Goal: Entertainment & Leisure: Consume media (video, audio)

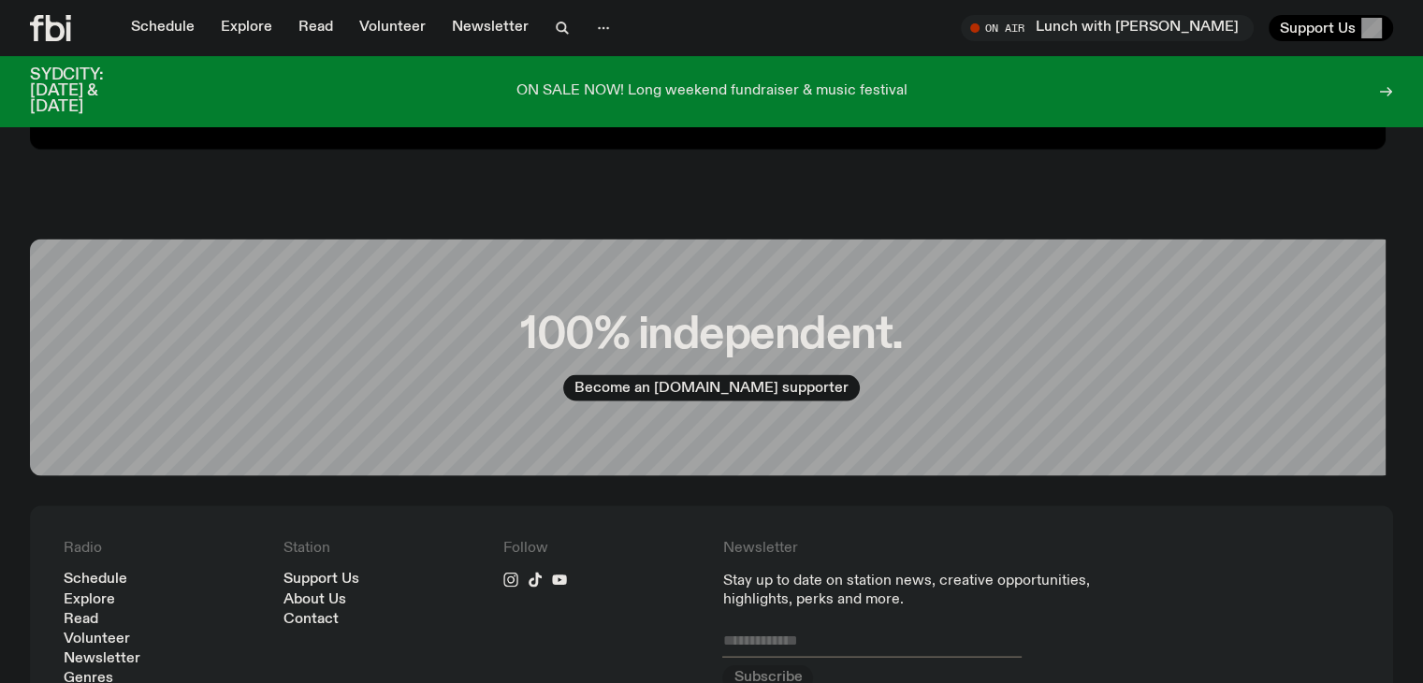
scroll to position [3846, 0]
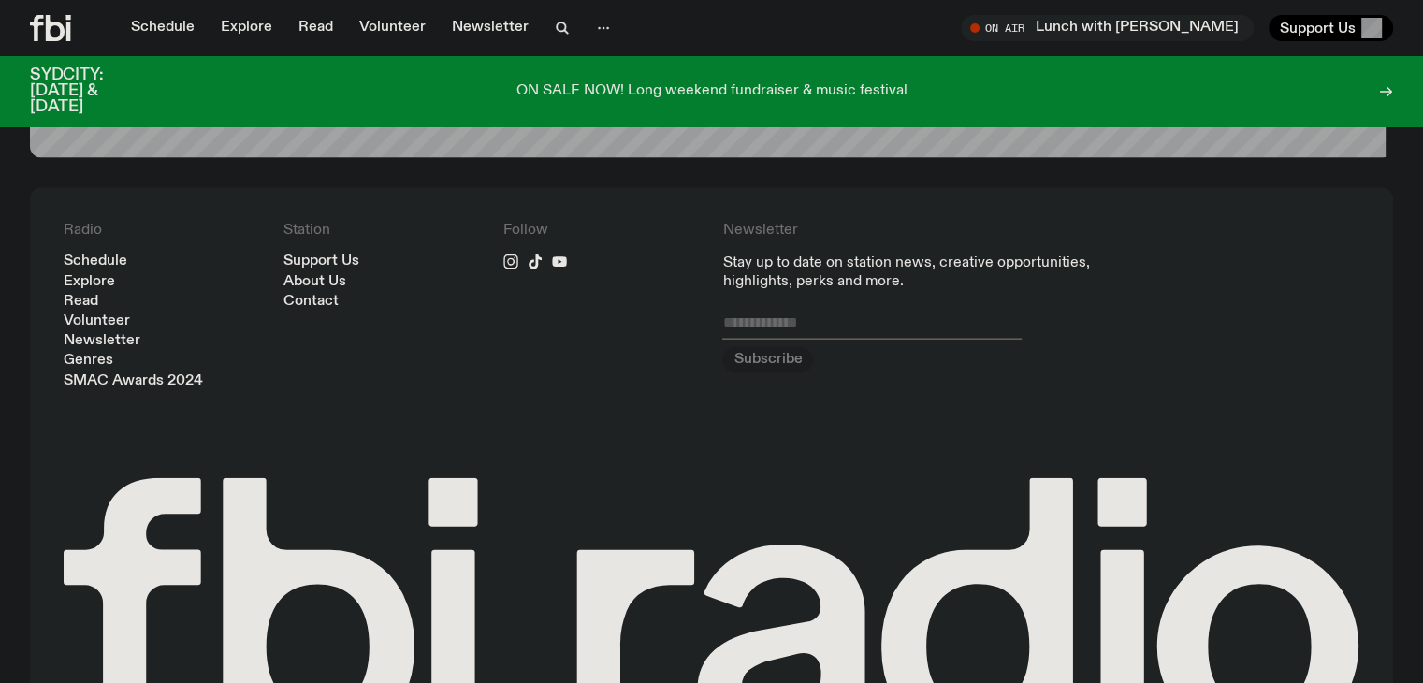
scroll to position [4312, 0]
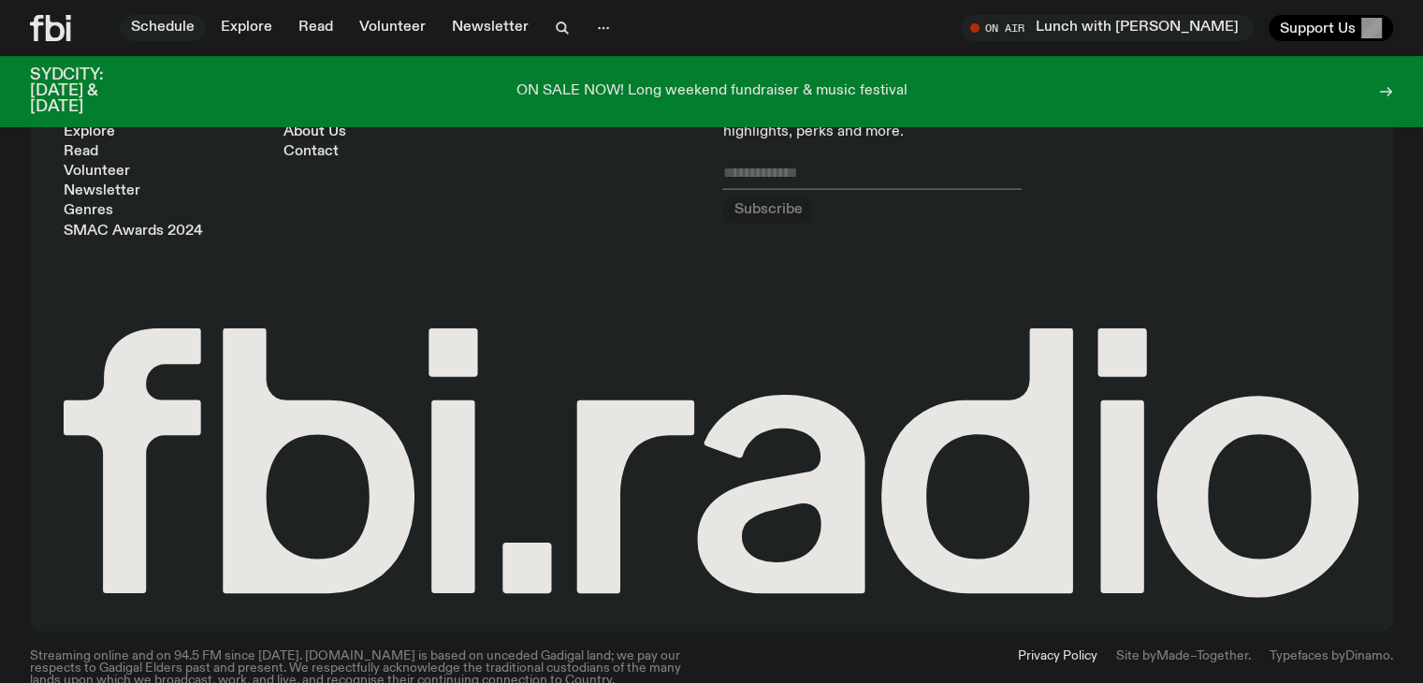
click at [183, 18] on link "Schedule" at bounding box center [163, 28] width 86 height 26
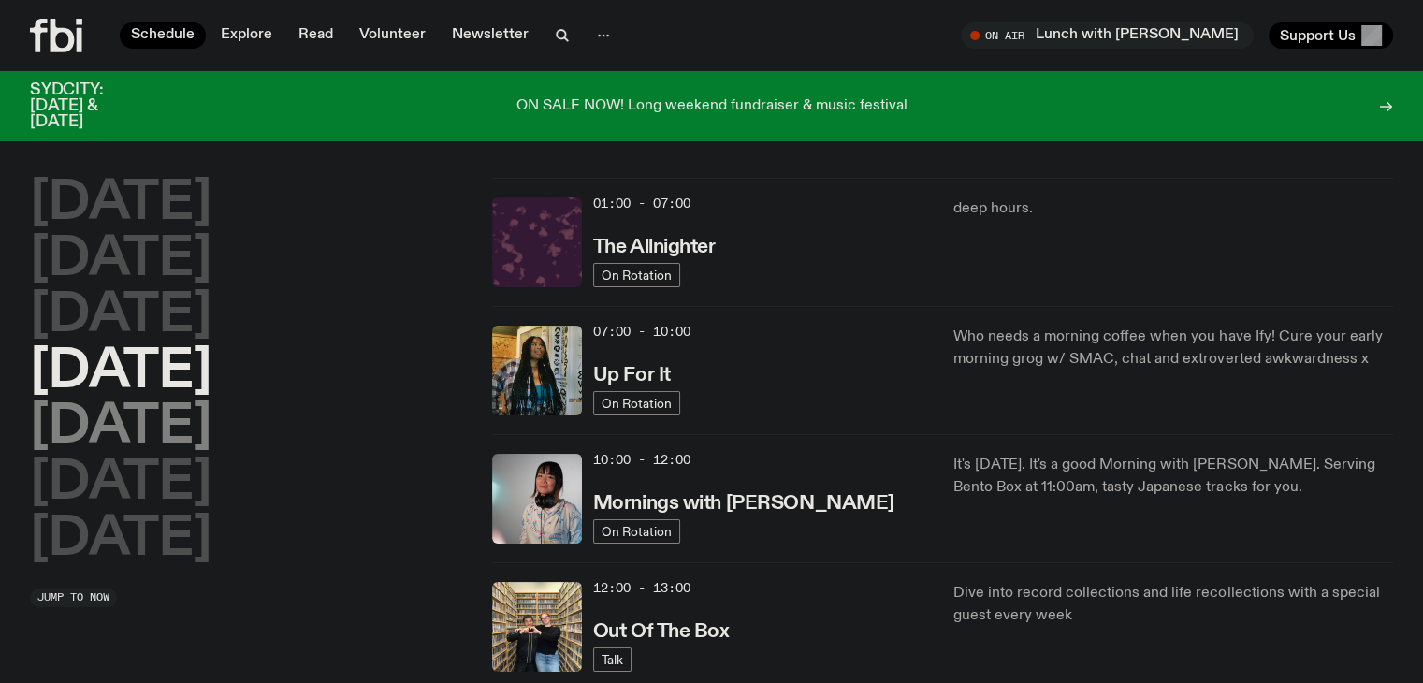
click at [117, 420] on h2 "[DATE]" at bounding box center [121, 427] width 182 height 52
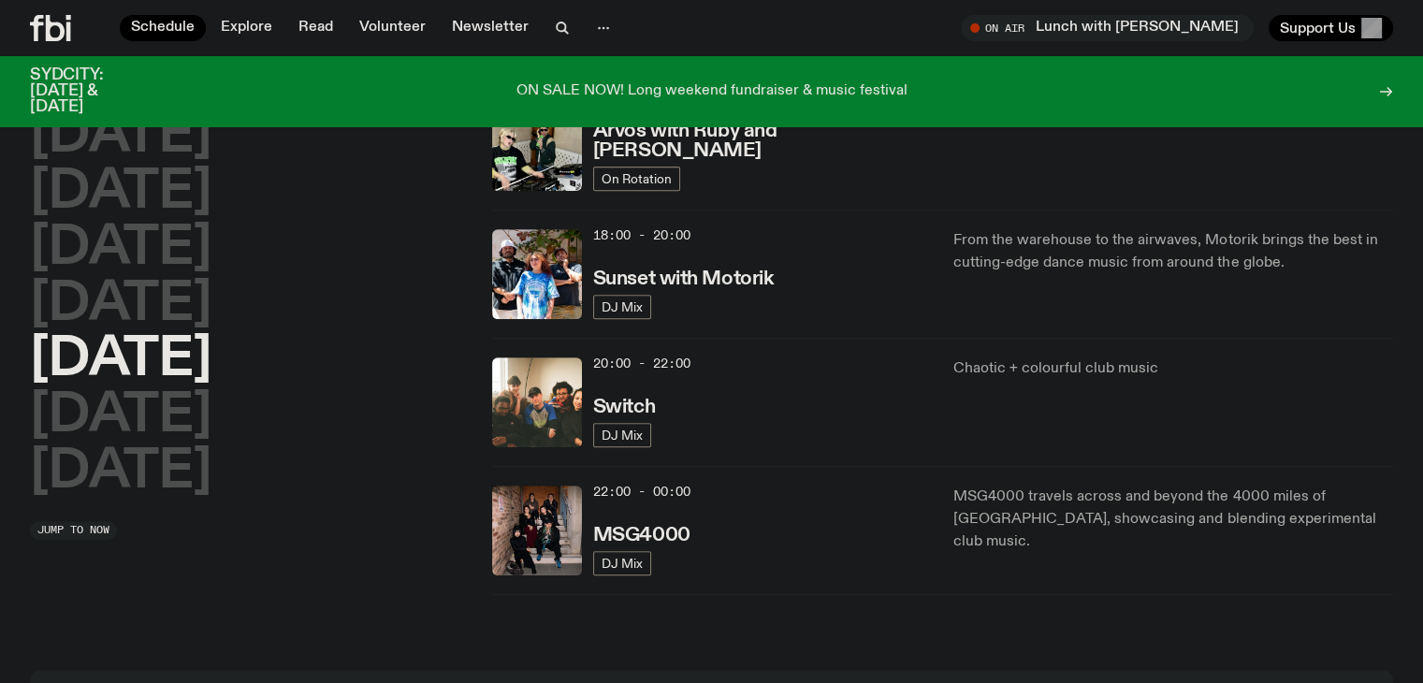
scroll to position [663, 0]
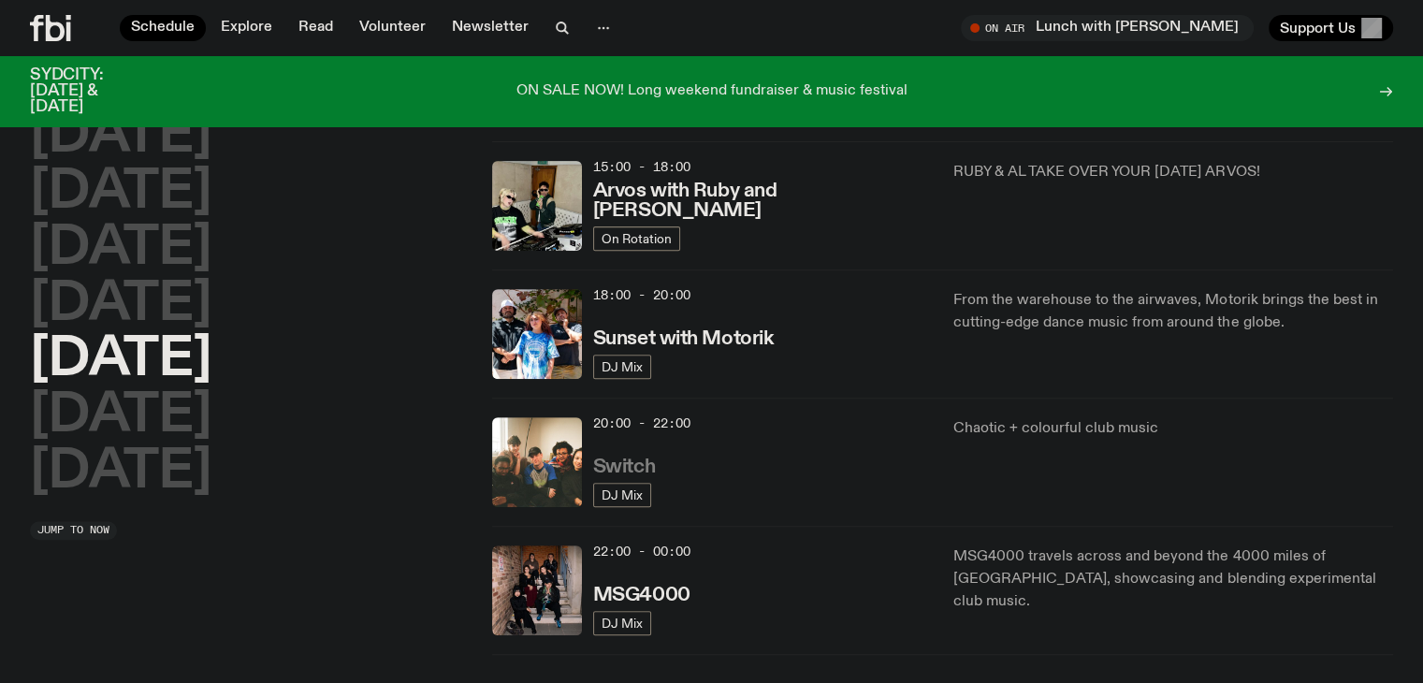
click at [635, 465] on h3 "Switch" at bounding box center [624, 468] width 62 height 20
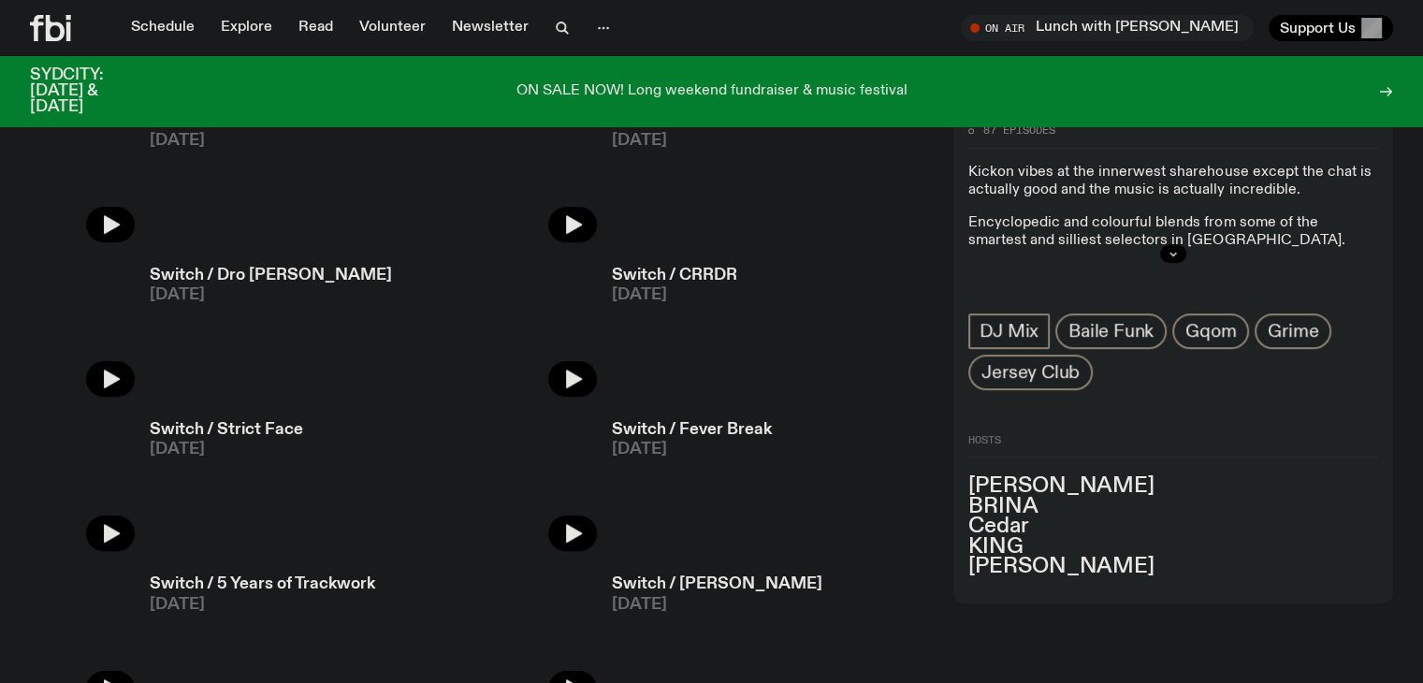
scroll to position [853, 0]
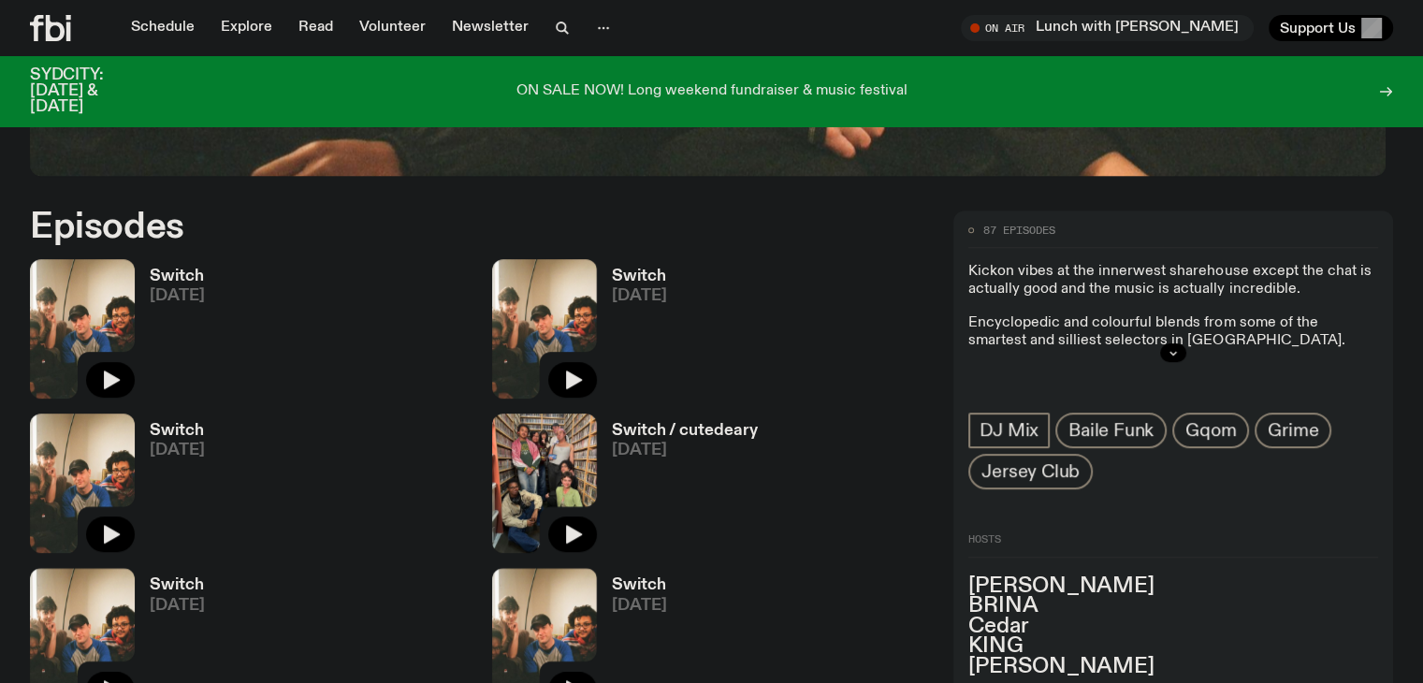
click at [168, 260] on div "Switch [DATE]" at bounding box center [170, 328] width 70 height 139
click at [168, 270] on h3 "Switch" at bounding box center [177, 277] width 55 height 16
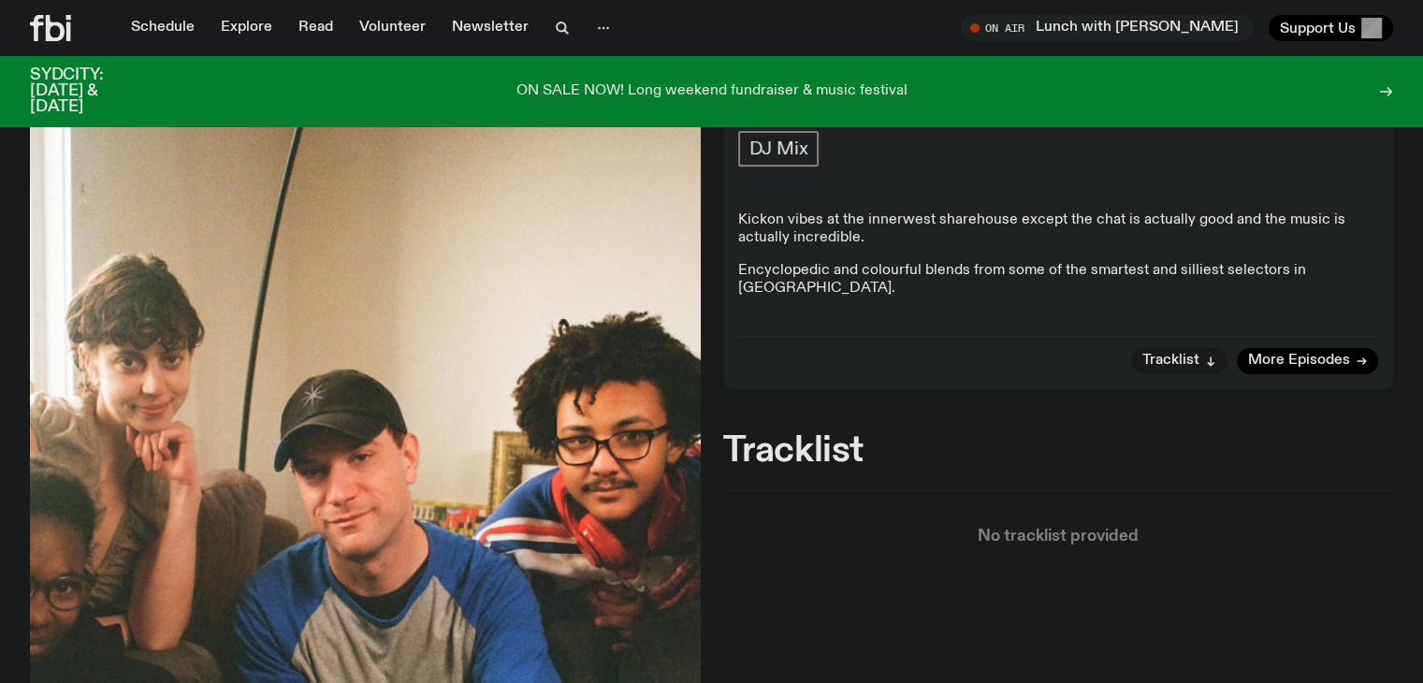
scroll to position [279, 0]
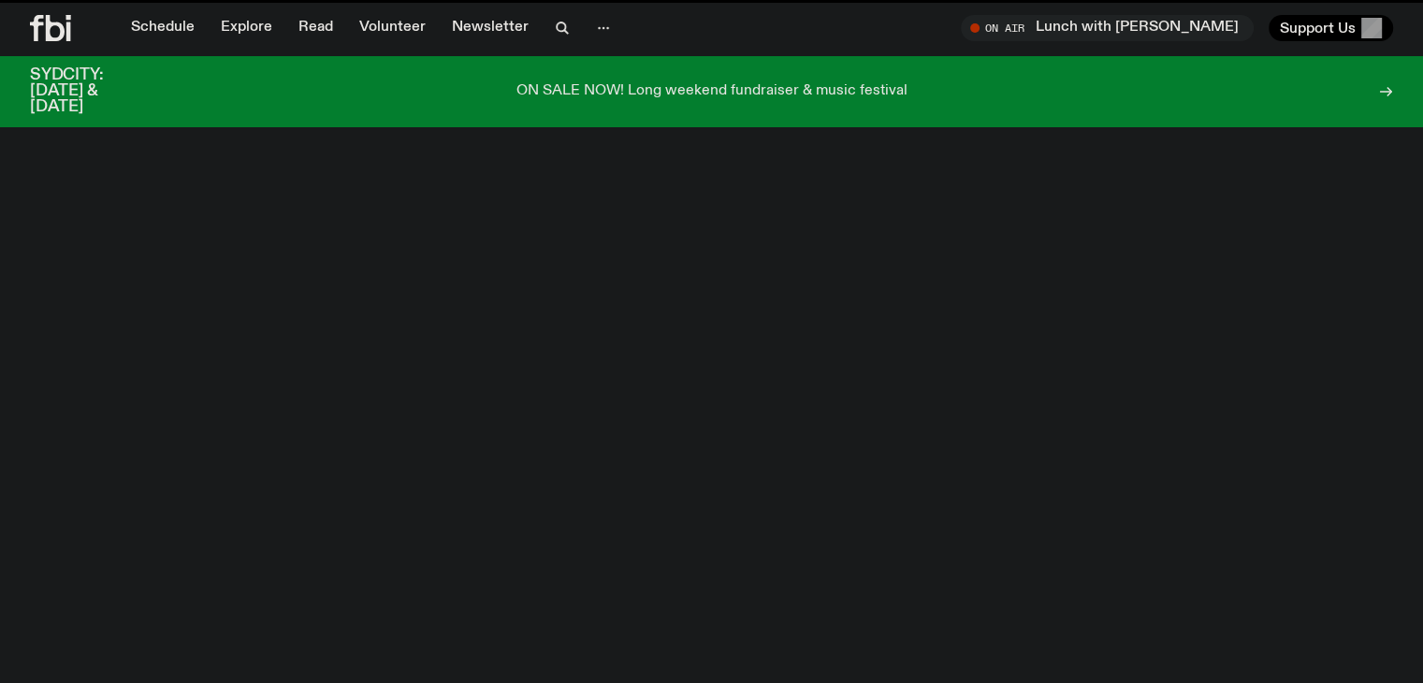
scroll to position [853, 0]
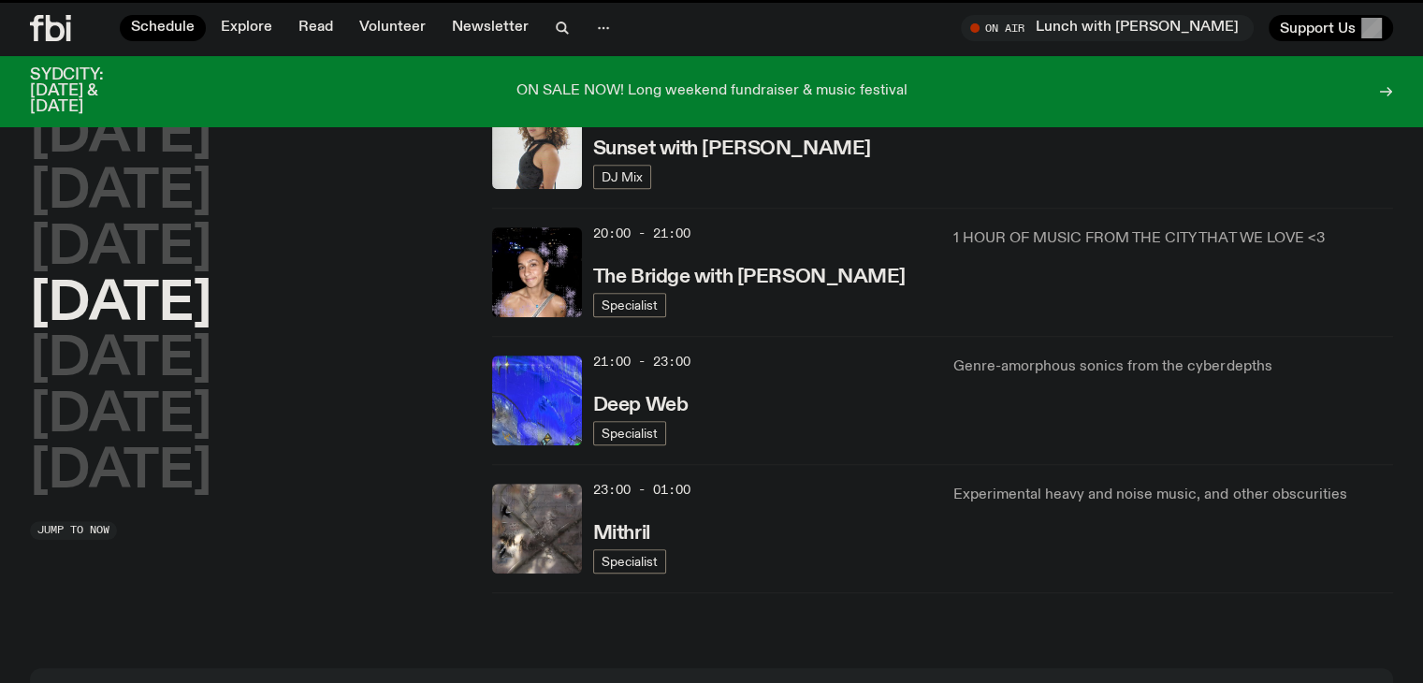
scroll to position [663, 0]
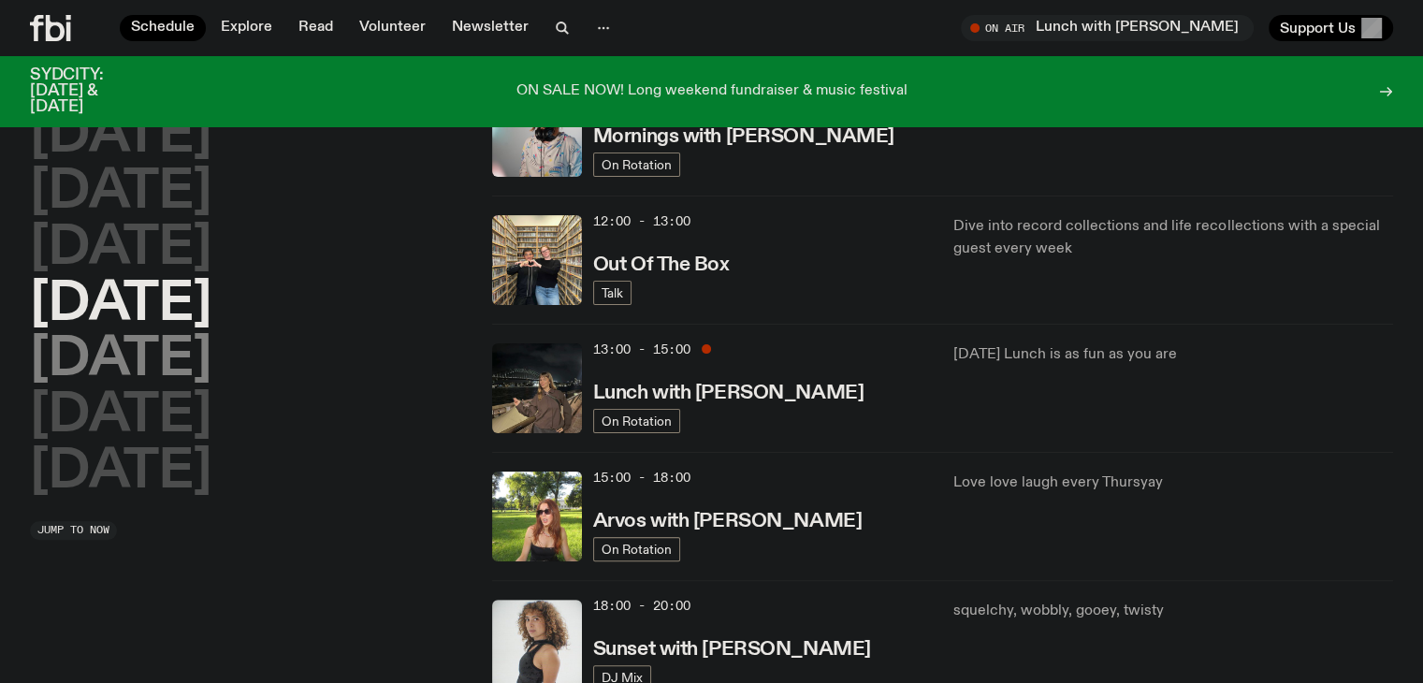
click at [116, 362] on h2 "[DATE]" at bounding box center [121, 360] width 182 height 52
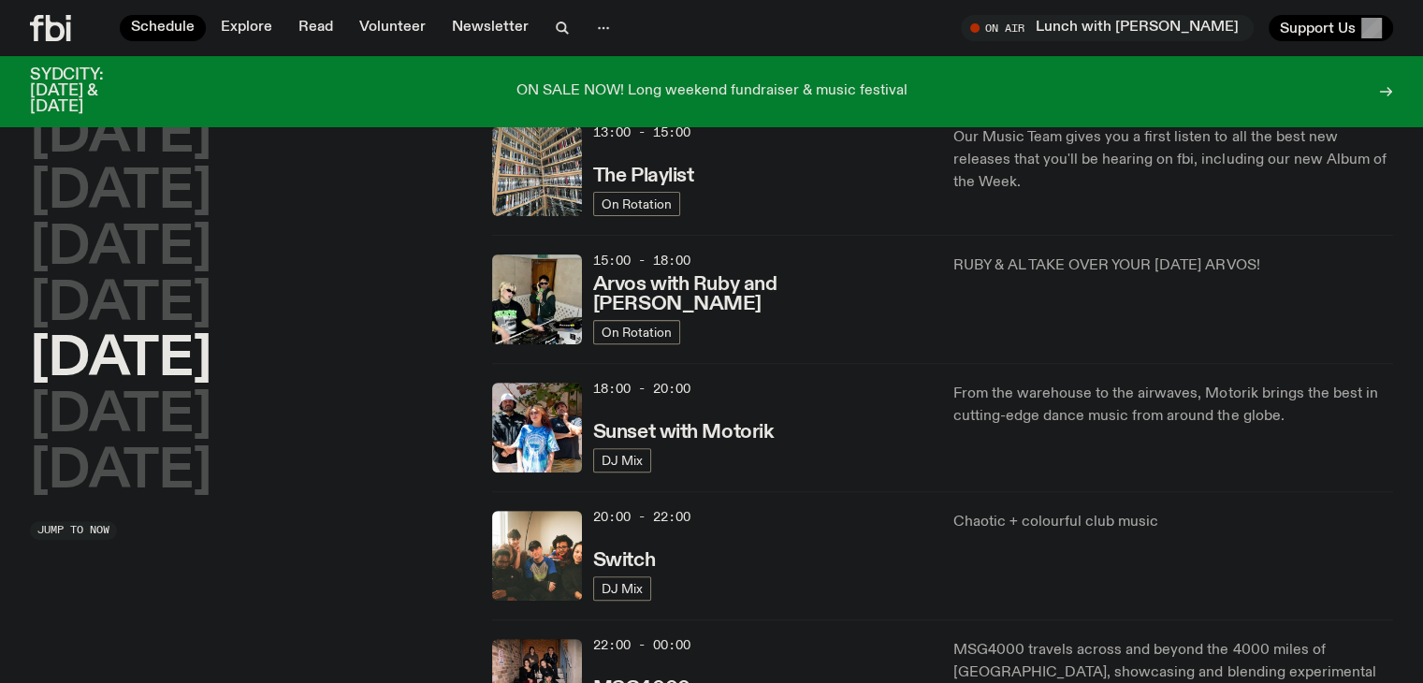
scroll to position [569, 0]
click at [211, 255] on h2 "[DATE]" at bounding box center [121, 249] width 182 height 52
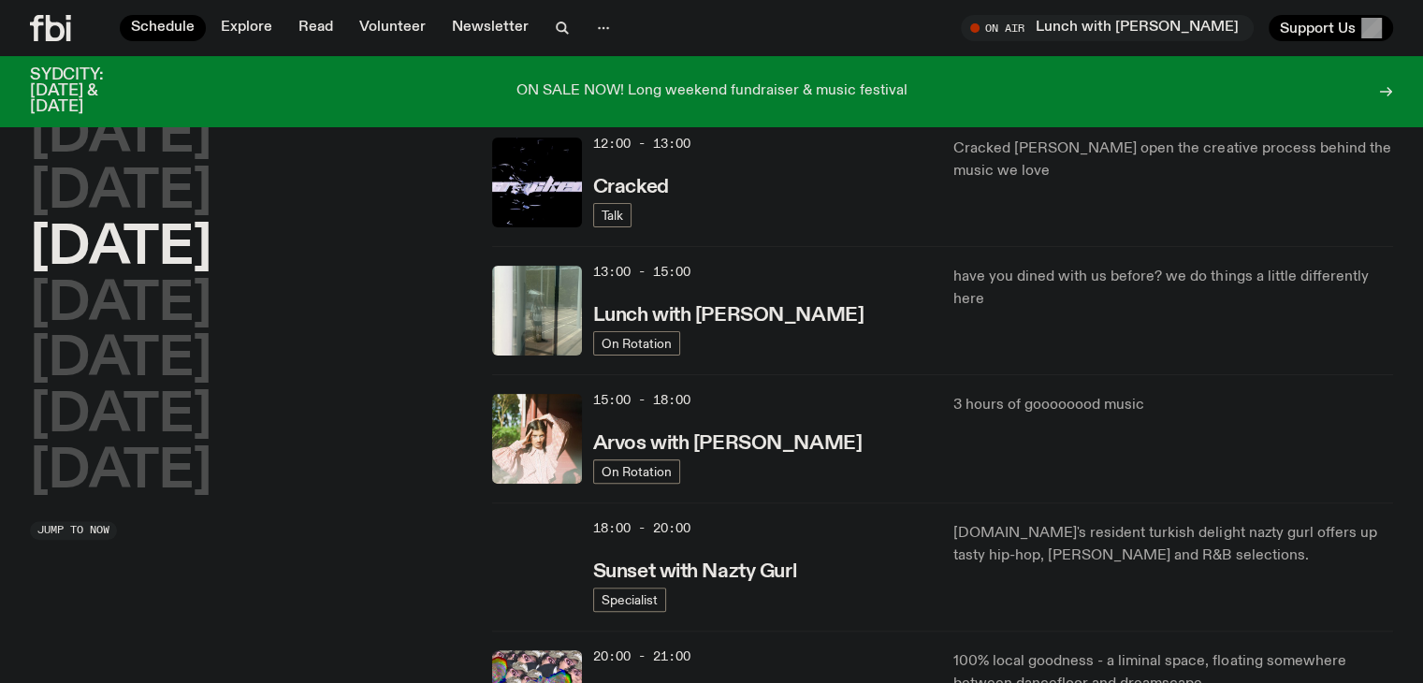
scroll to position [419, 0]
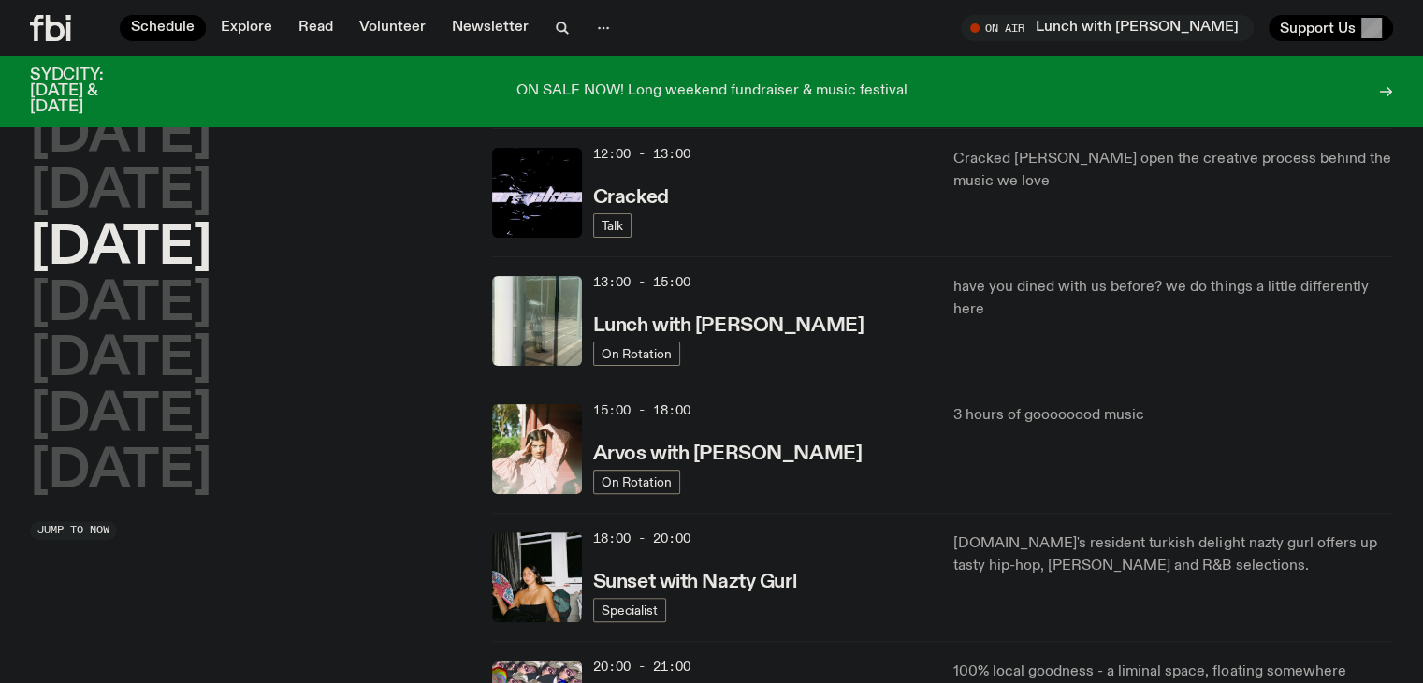
click at [693, 563] on div "18:00 - 20:00 Sunset with [PERSON_NAME]" at bounding box center [762, 577] width 339 height 90
click at [696, 573] on h3 "Sunset with Nazty Gurl" at bounding box center [694, 583] width 203 height 20
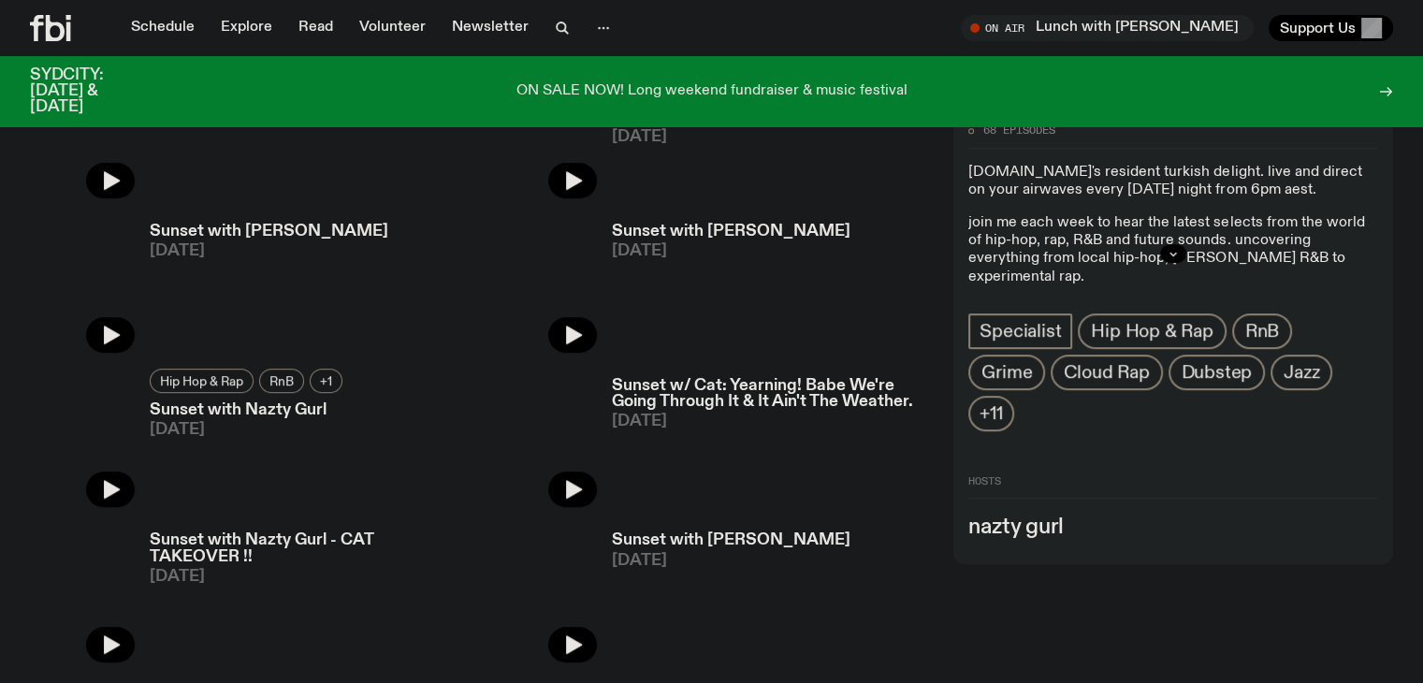
scroll to position [902, 0]
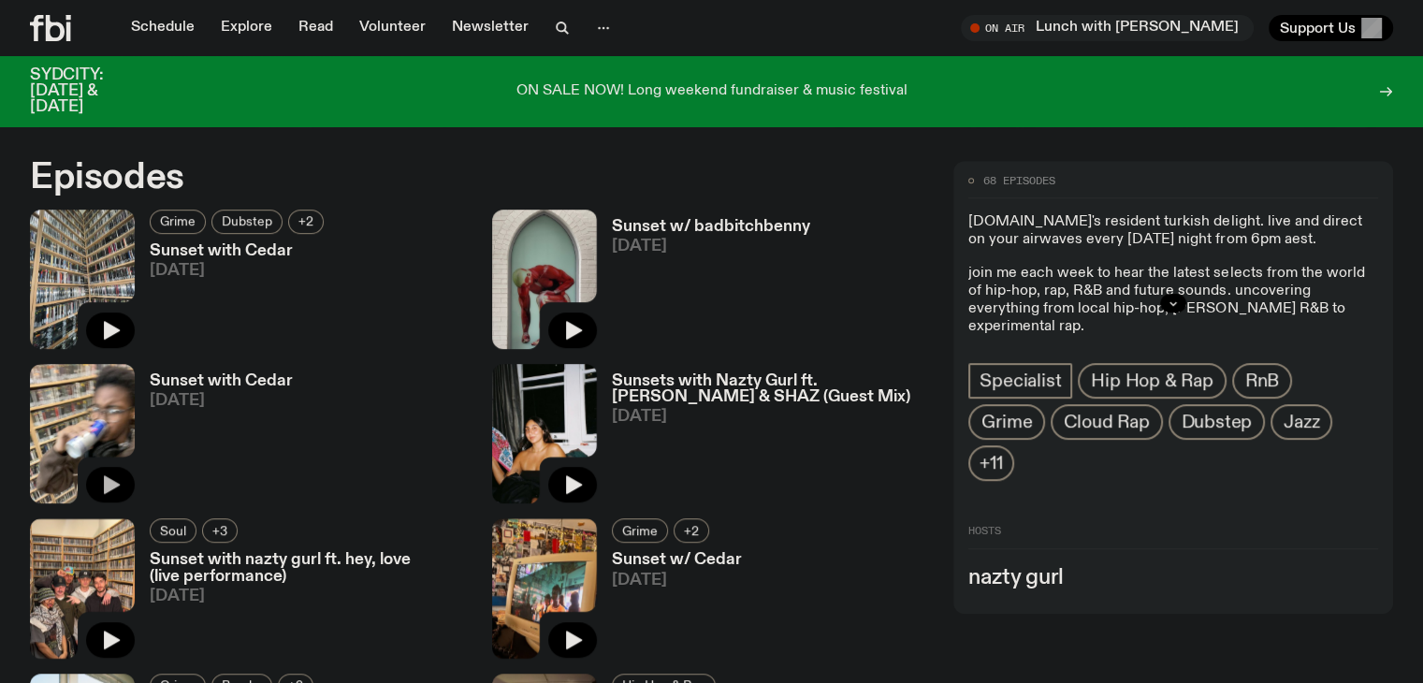
click at [120, 476] on icon "button" at bounding box center [112, 485] width 16 height 19
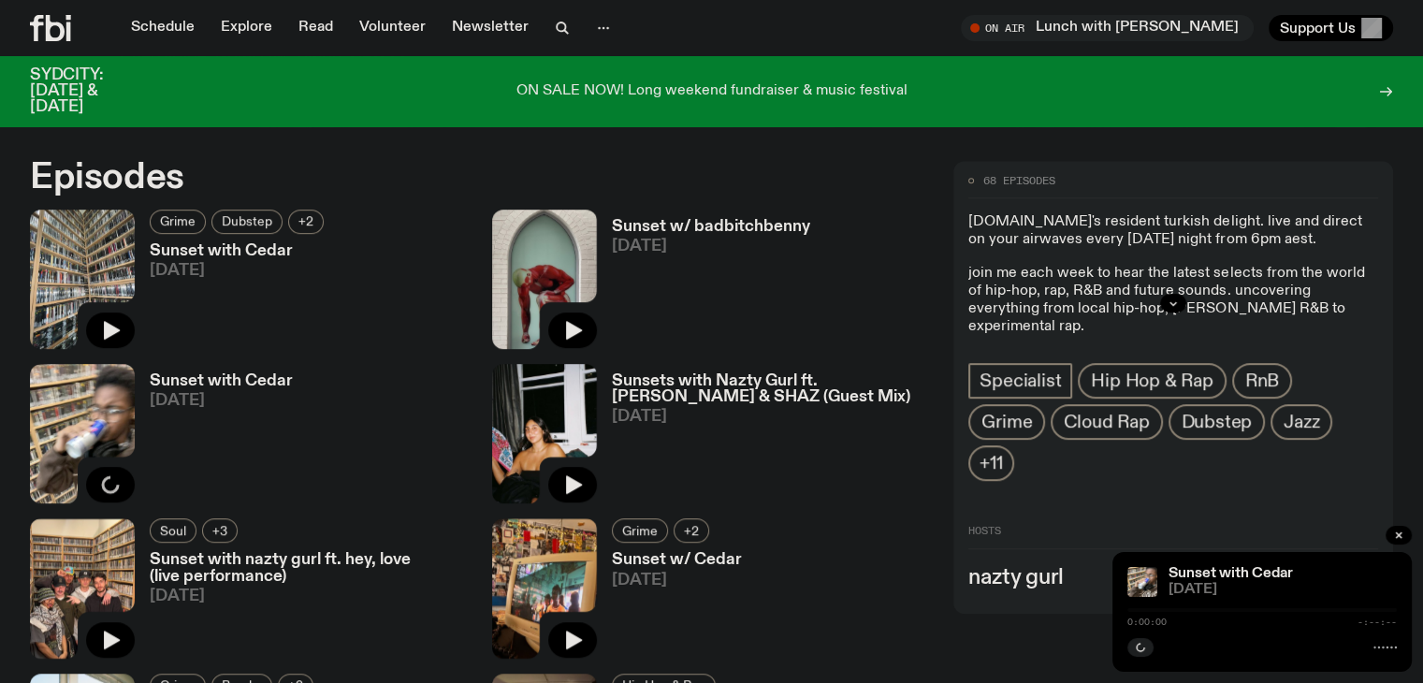
click at [293, 364] on div "Sunset with Cedar [DATE]" at bounding box center [214, 433] width 158 height 139
click at [293, 373] on h3 "Sunset with Cedar" at bounding box center [221, 381] width 143 height 16
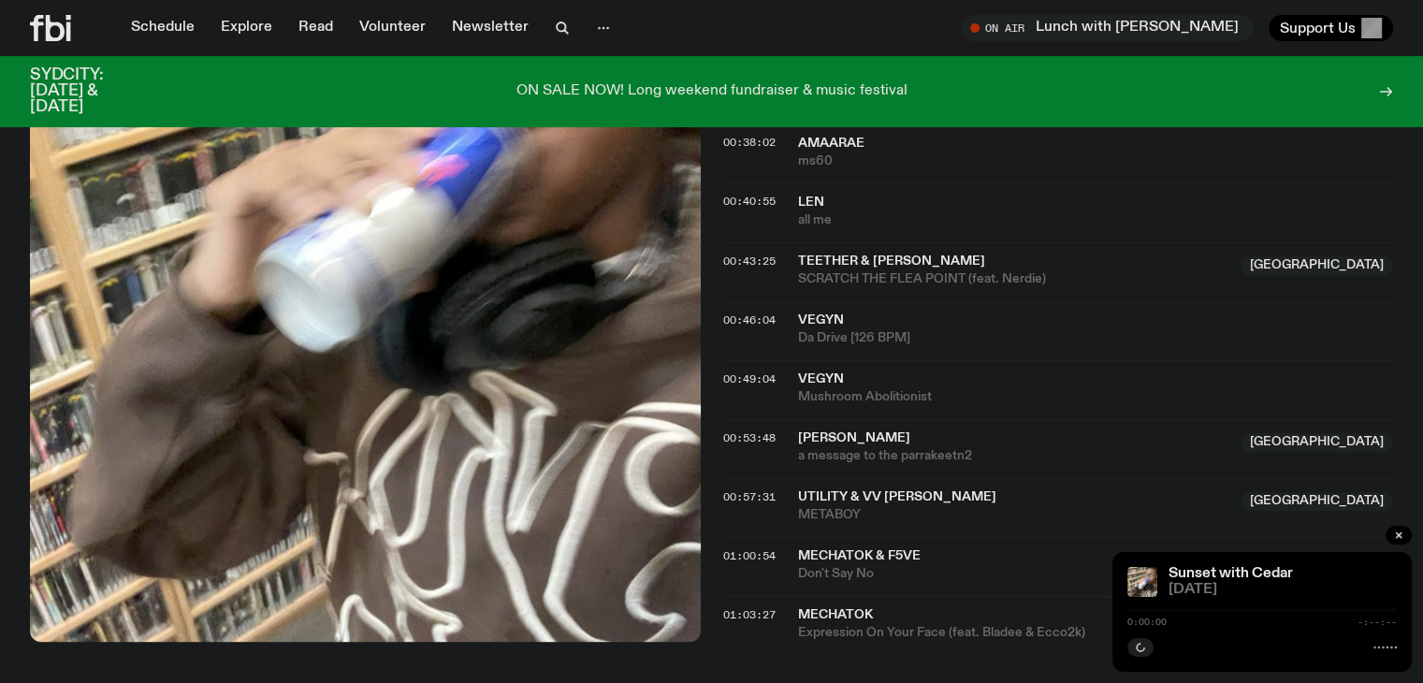
scroll to position [1317, 0]
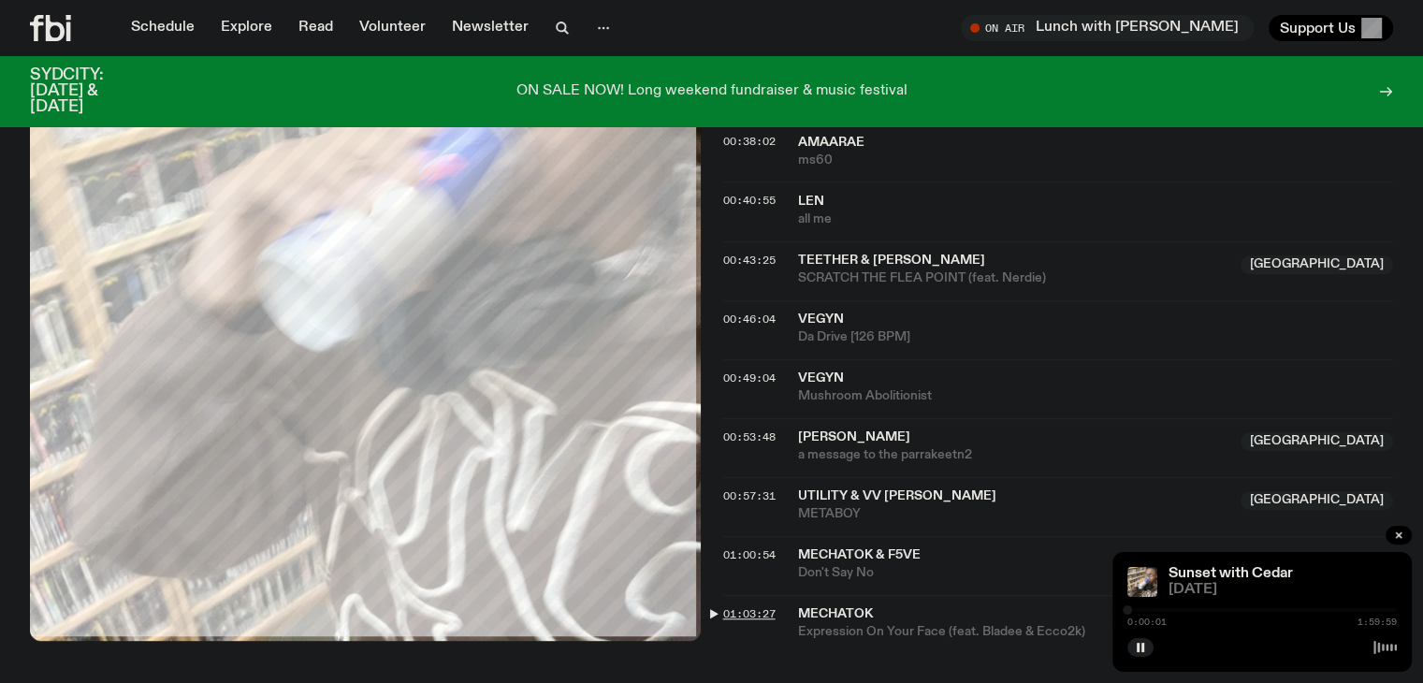
click at [749, 607] on span "01:03:27" at bounding box center [749, 613] width 52 height 15
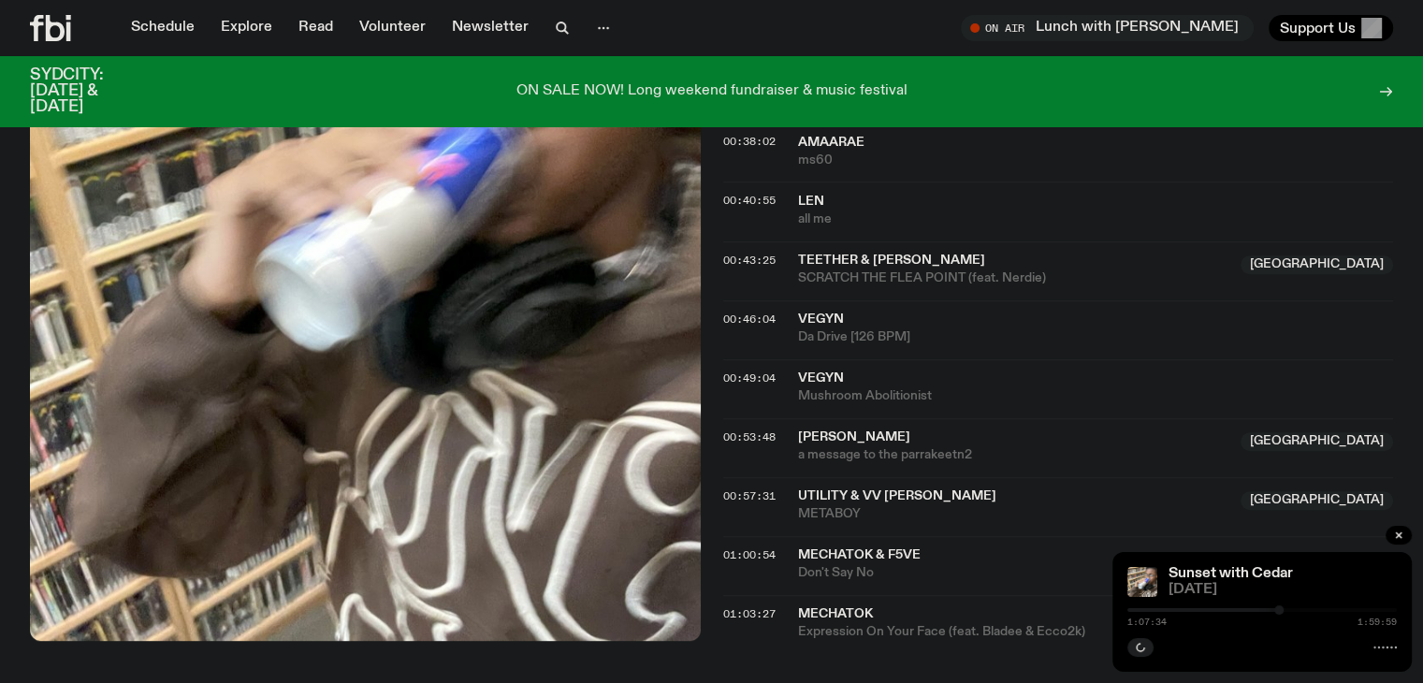
drag, startPoint x: 1271, startPoint y: 606, endPoint x: 1286, endPoint y: 605, distance: 15.1
click at [1284, 605] on div at bounding box center [1279, 609] width 9 height 9
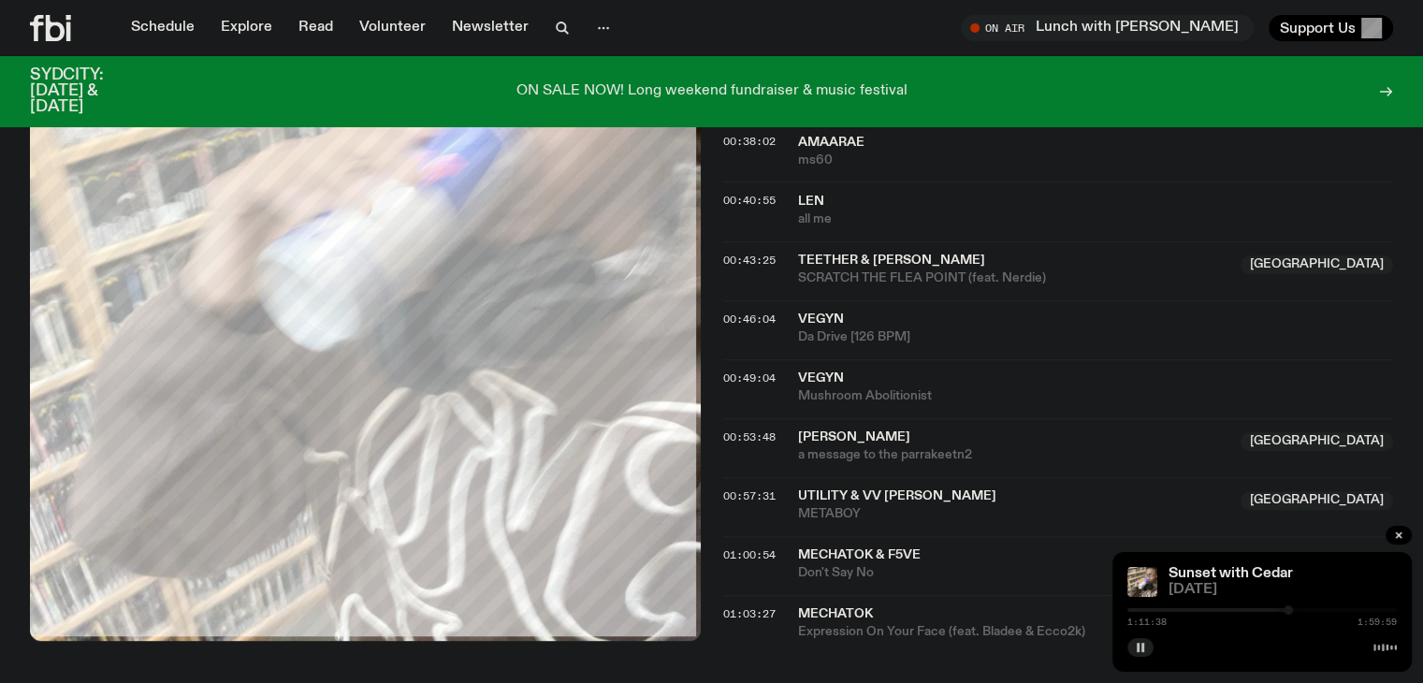
click at [1130, 645] on button "button" at bounding box center [1141, 647] width 26 height 19
